Goal: Transaction & Acquisition: Purchase product/service

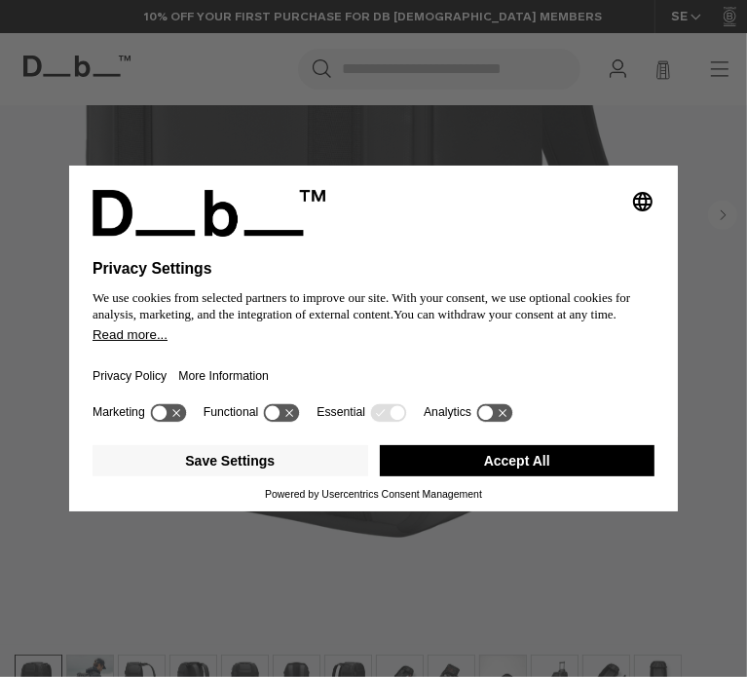
click at [391, 471] on button "Accept All" at bounding box center [517, 460] width 275 height 31
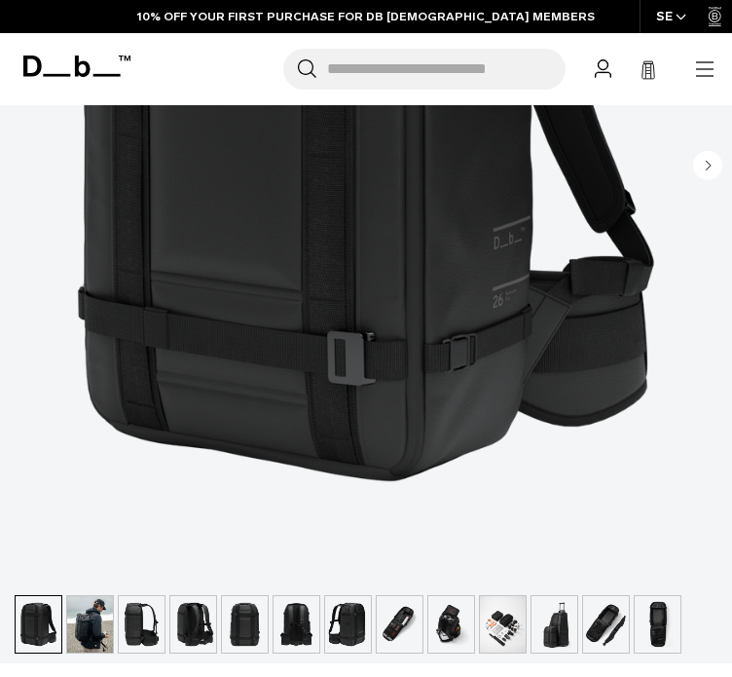
click at [82, 623] on img "button" at bounding box center [90, 624] width 46 height 56
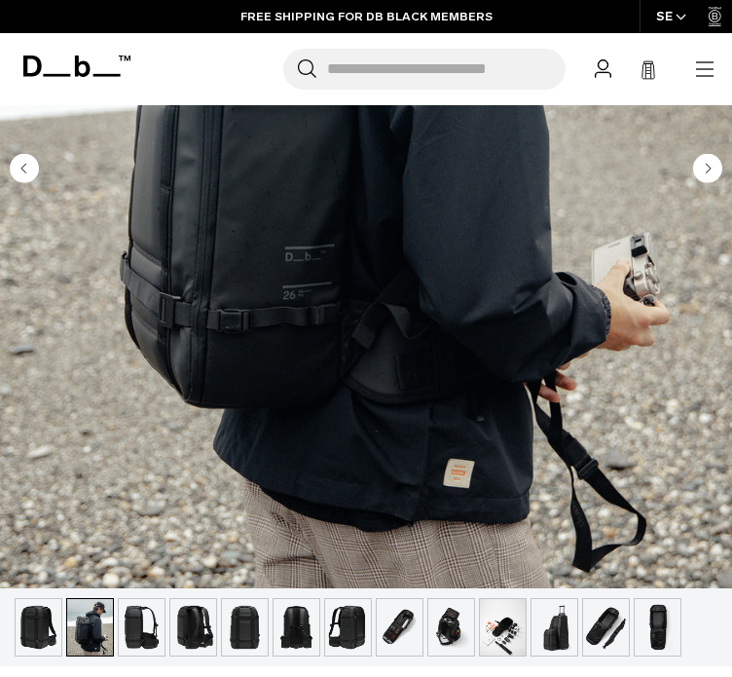
scroll to position [556, 0]
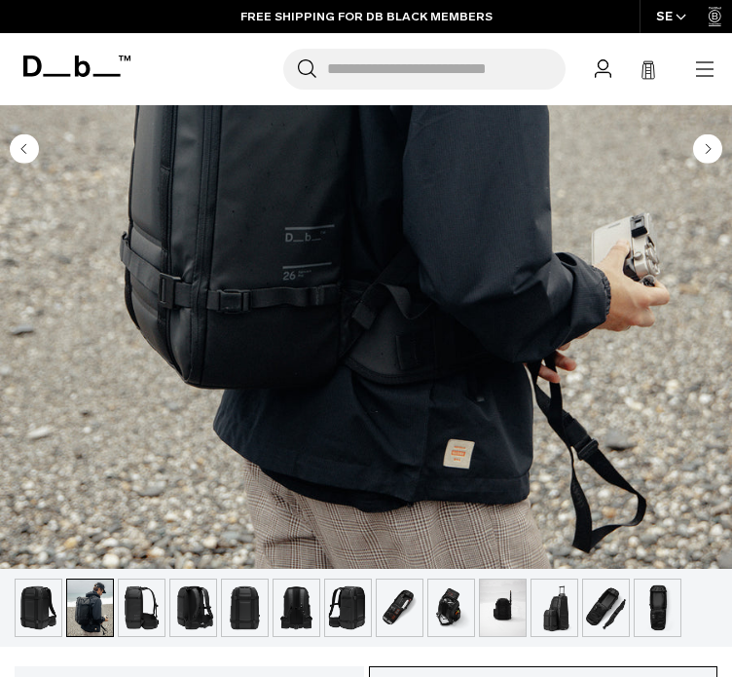
click at [136, 619] on img "button" at bounding box center [142, 607] width 46 height 56
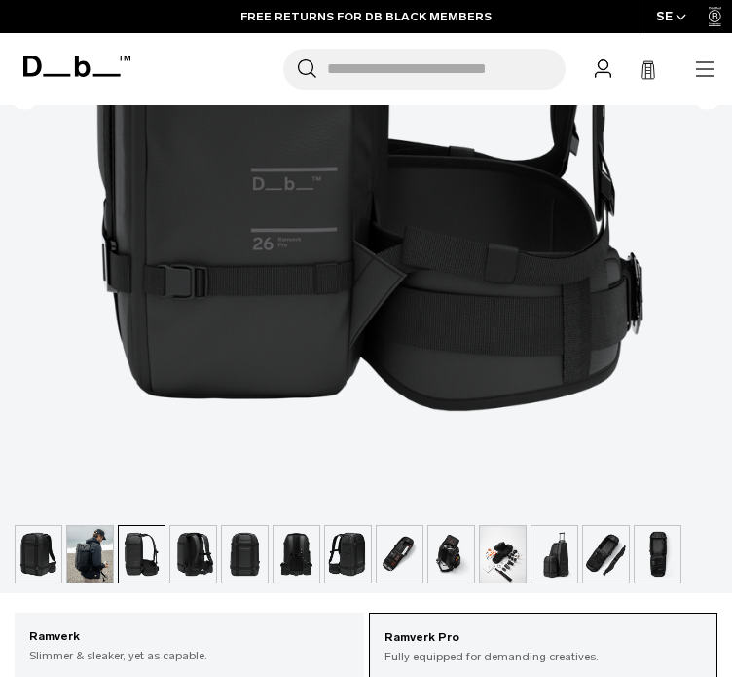
scroll to position [580, 0]
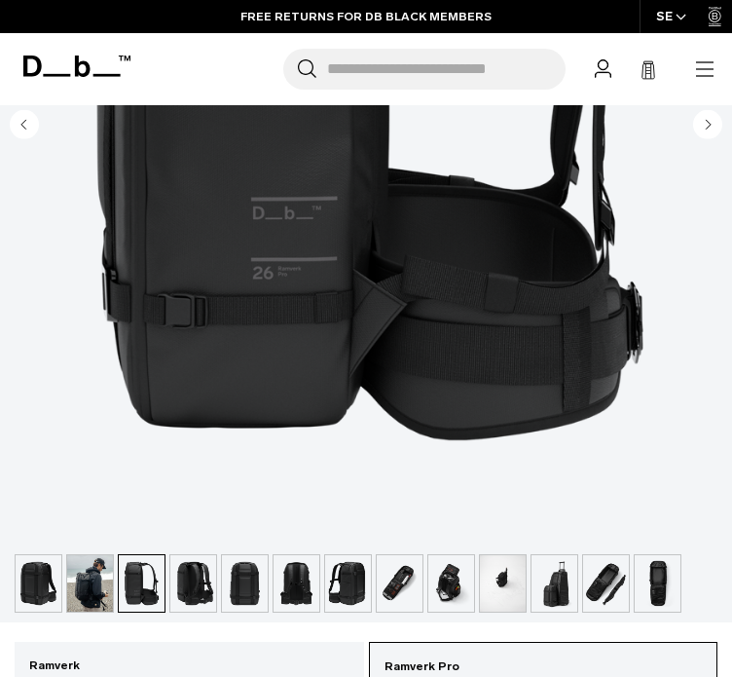
click at [182, 587] on img "button" at bounding box center [193, 583] width 46 height 56
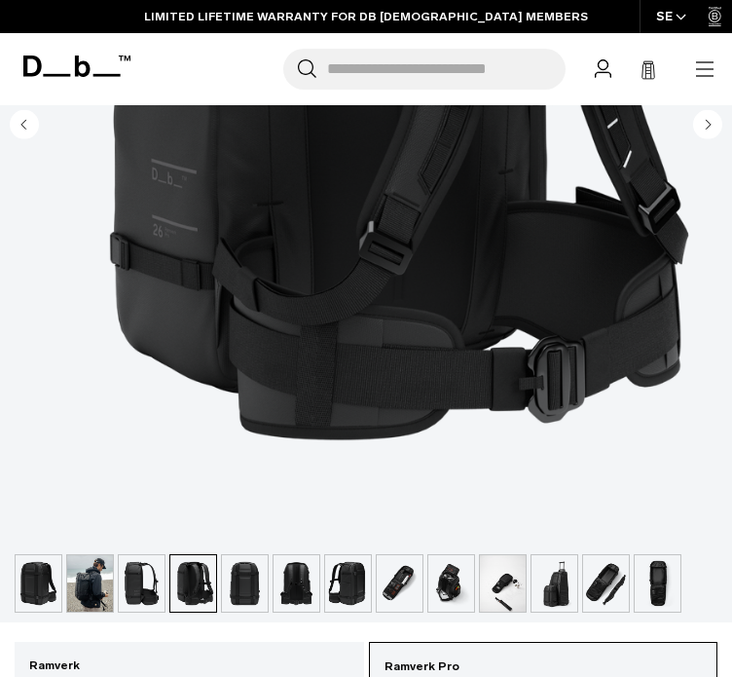
click at [254, 598] on img "button" at bounding box center [245, 583] width 46 height 56
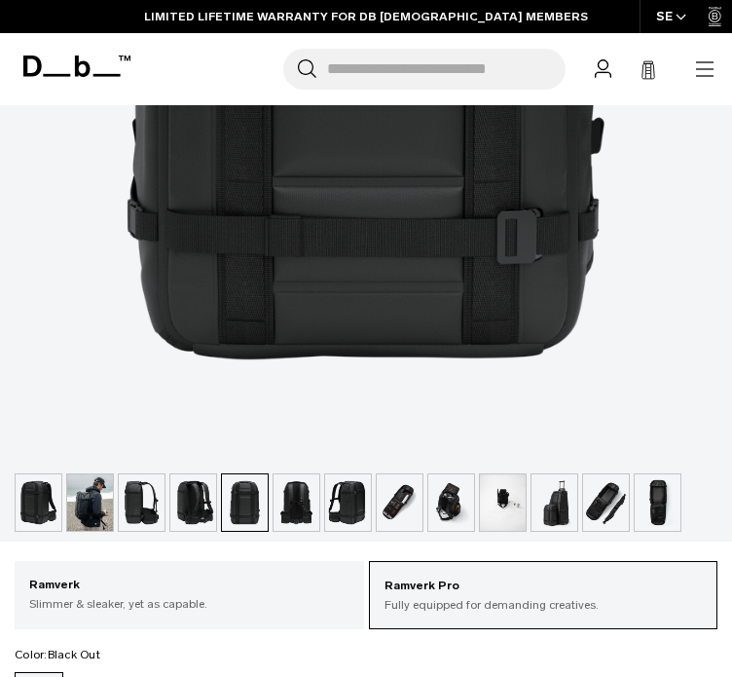
scroll to position [723, 0]
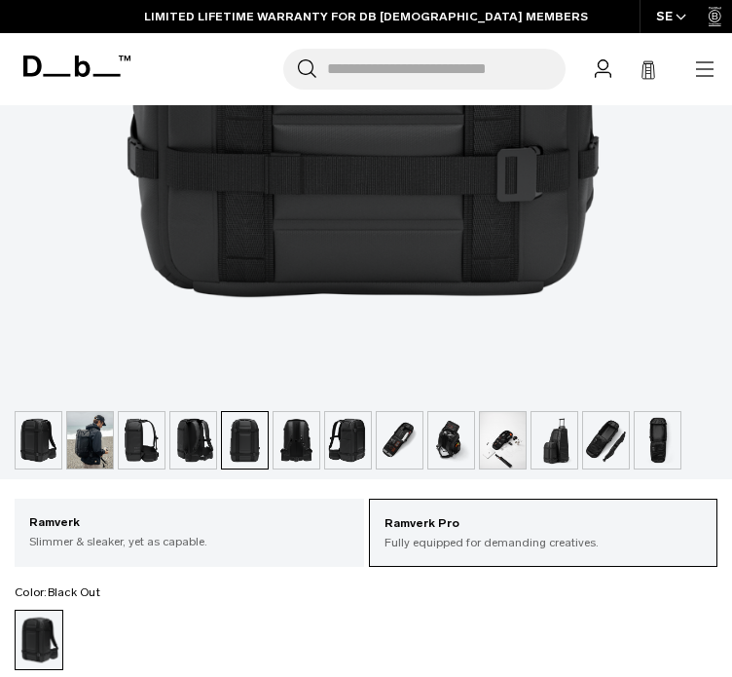
click at [311, 439] on img "button" at bounding box center [297, 440] width 46 height 56
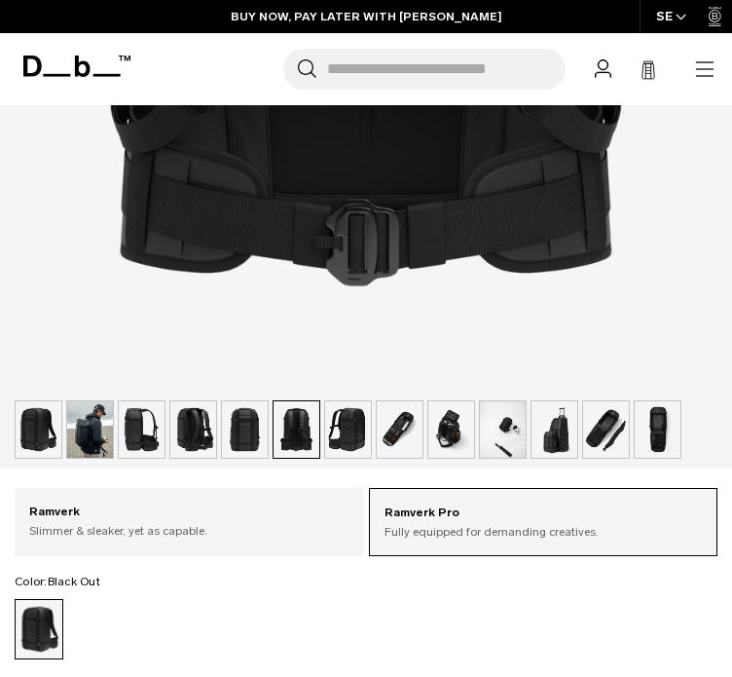
scroll to position [783, 0]
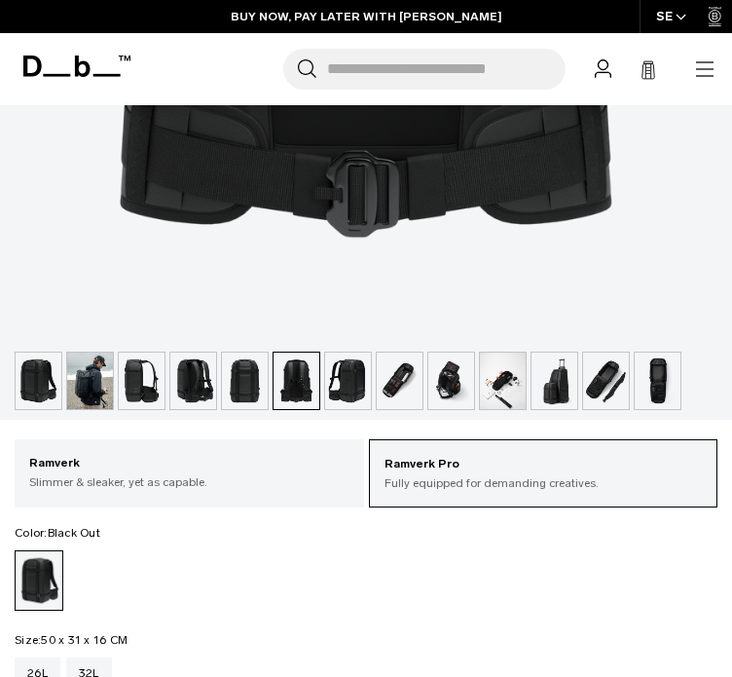
click at [335, 365] on img "button" at bounding box center [348, 380] width 46 height 56
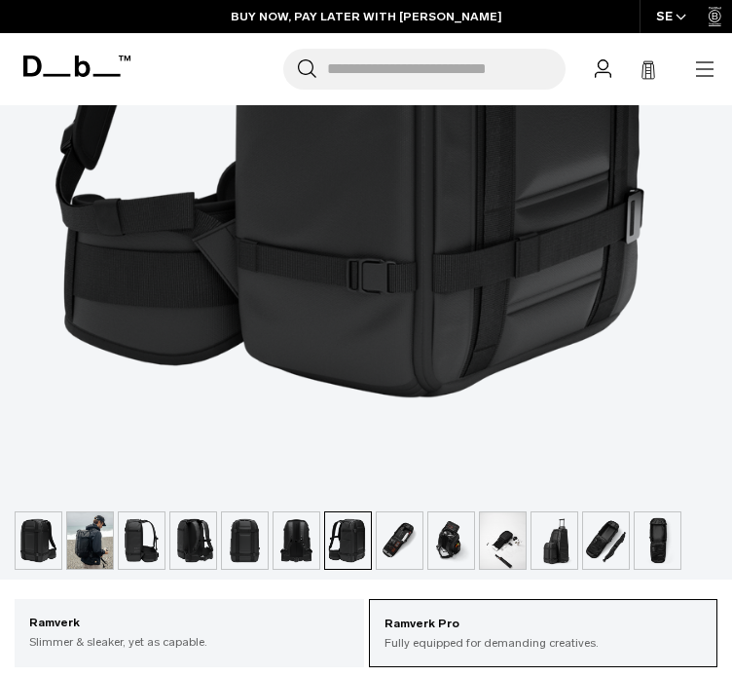
scroll to position [627, 0]
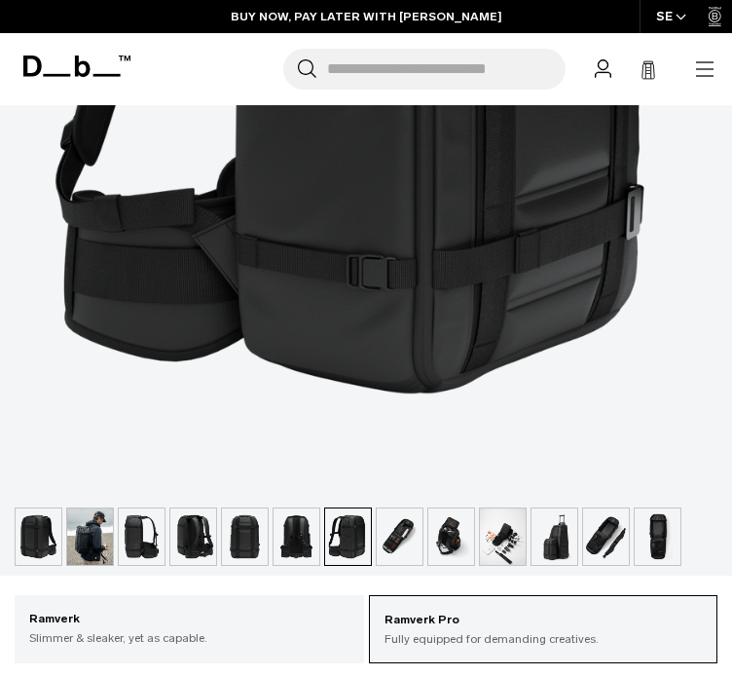
click at [400, 542] on img "button" at bounding box center [400, 536] width 46 height 56
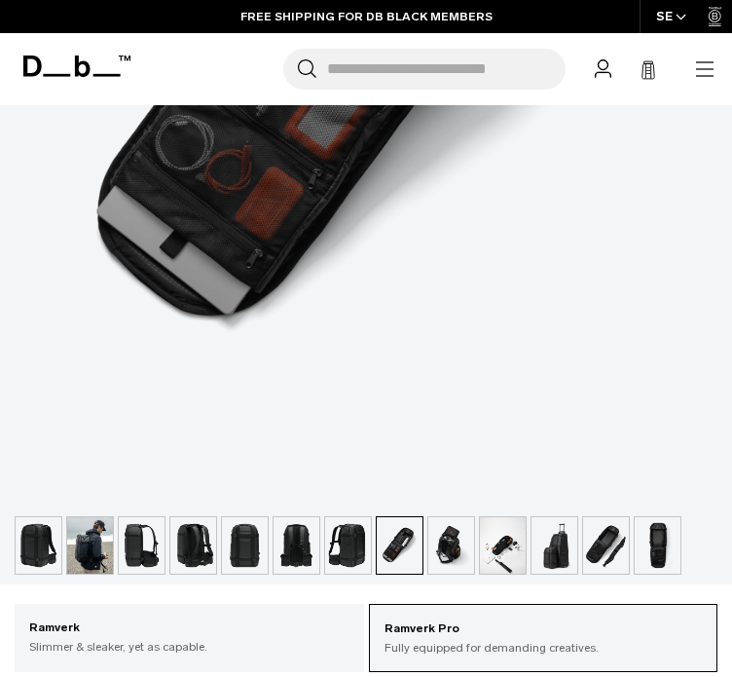
scroll to position [619, 0]
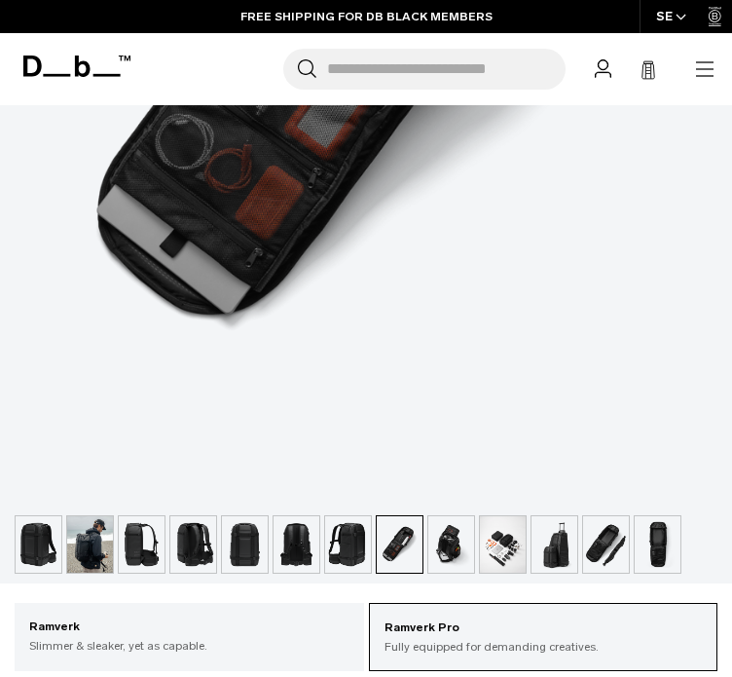
click at [440, 536] on img "button" at bounding box center [451, 544] width 46 height 56
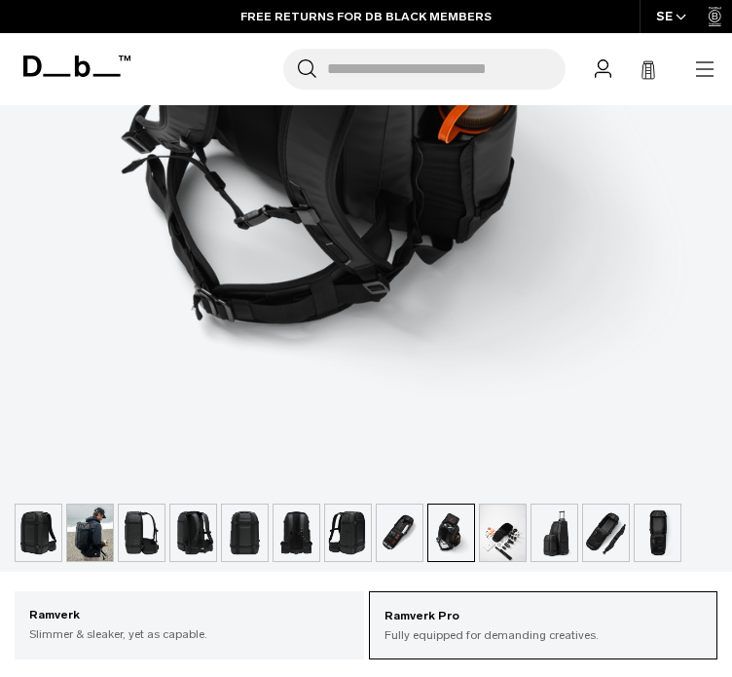
scroll to position [633, 0]
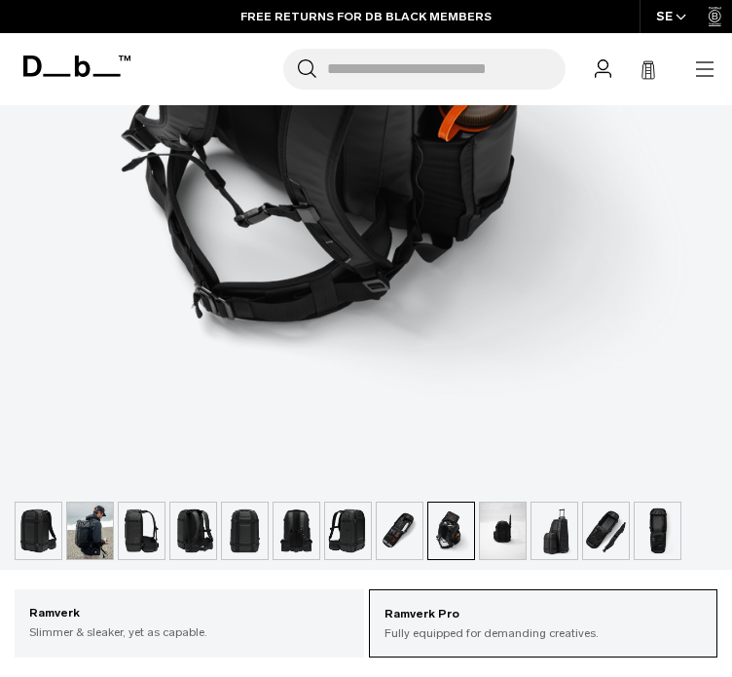
click at [514, 526] on img "button" at bounding box center [503, 530] width 46 height 56
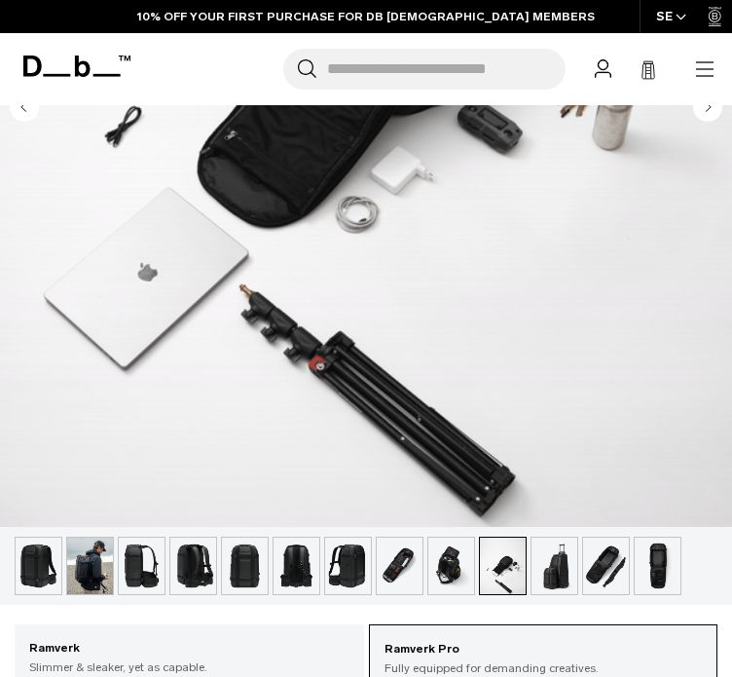
scroll to position [619, 0]
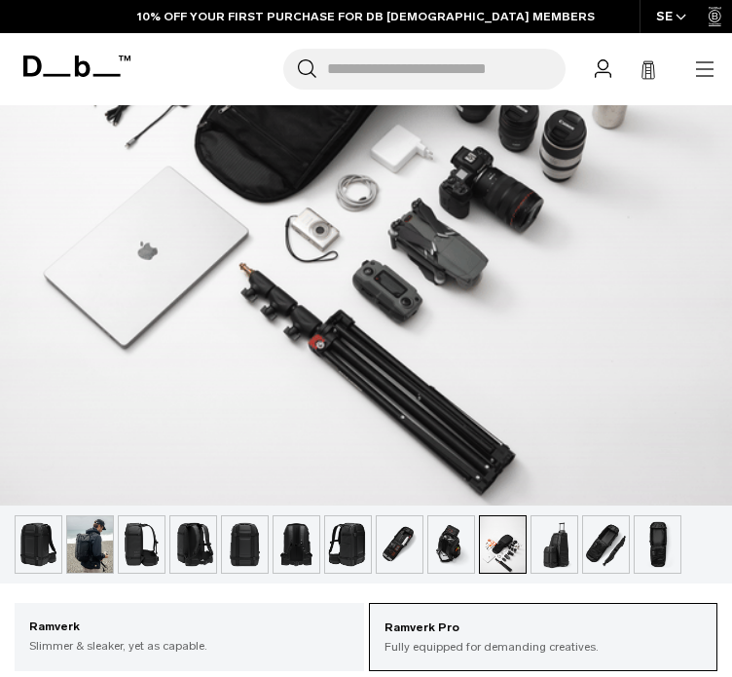
click at [561, 540] on img "button" at bounding box center [554, 544] width 46 height 56
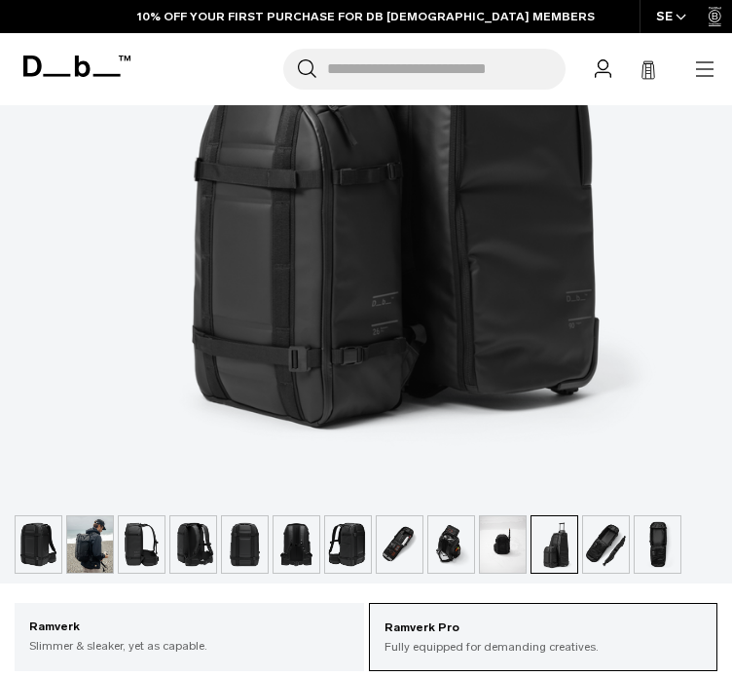
click at [596, 543] on img "button" at bounding box center [606, 544] width 46 height 56
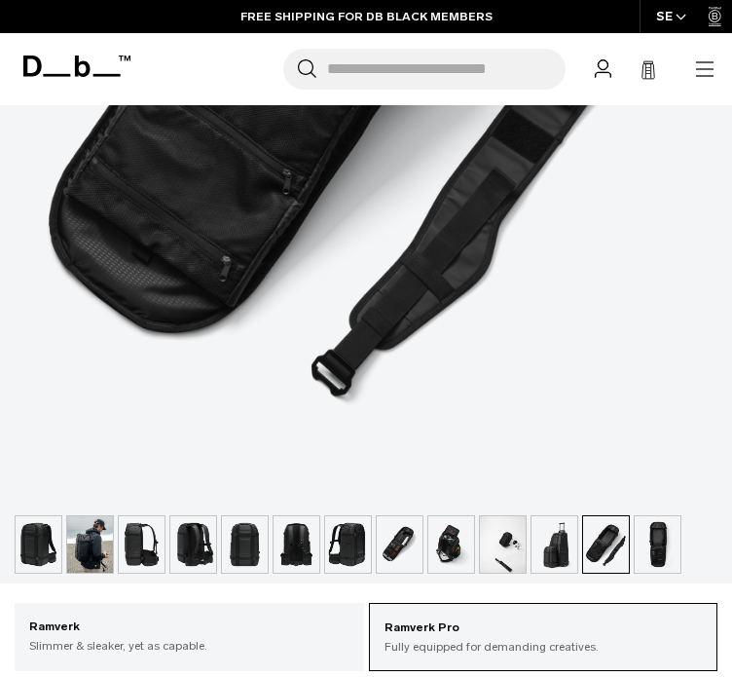
click at [658, 544] on img "button" at bounding box center [658, 544] width 46 height 56
